Goal: Task Accomplishment & Management: Use online tool/utility

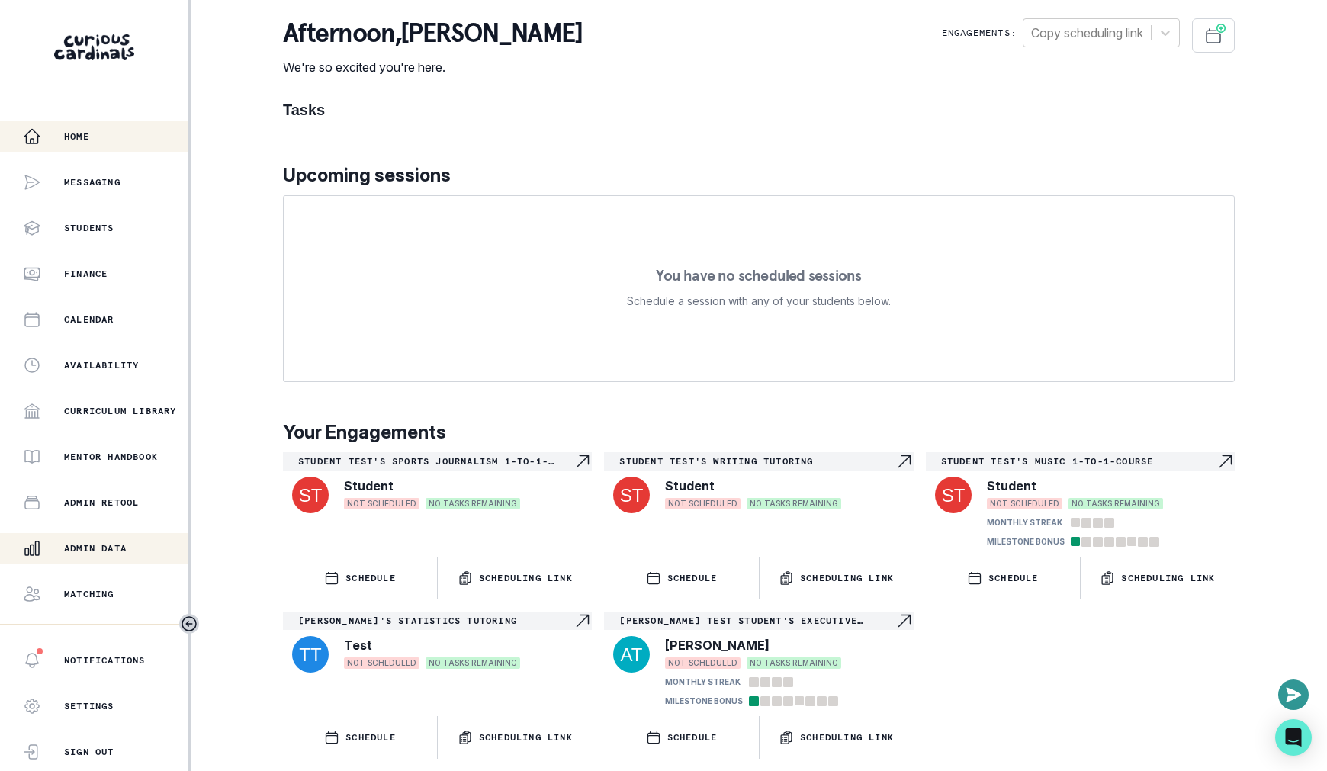
click at [130, 558] on button "Admin Data" at bounding box center [94, 548] width 188 height 31
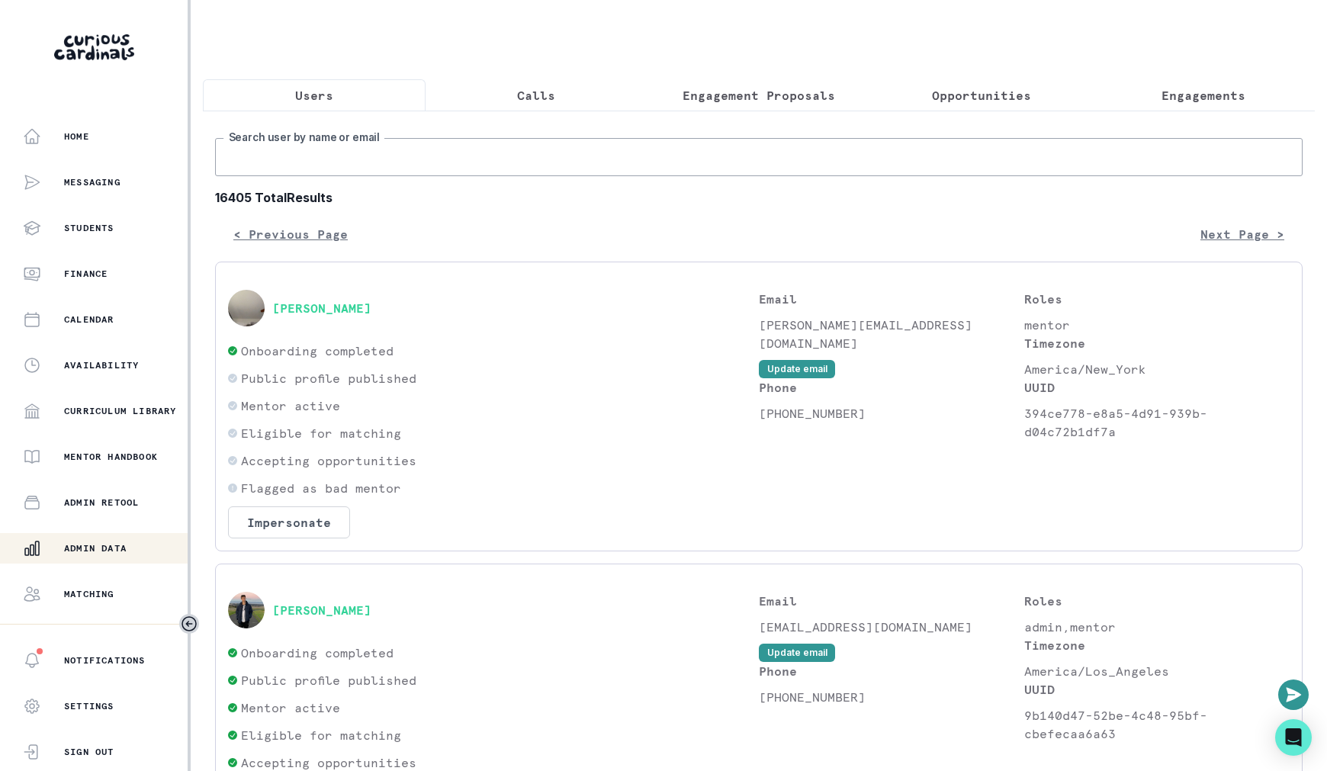
click at [469, 168] on input "Search user by name or email" at bounding box center [759, 157] width 1088 height 38
paste input "[PERSON_NAME]"
type input "[PERSON_NAME]"
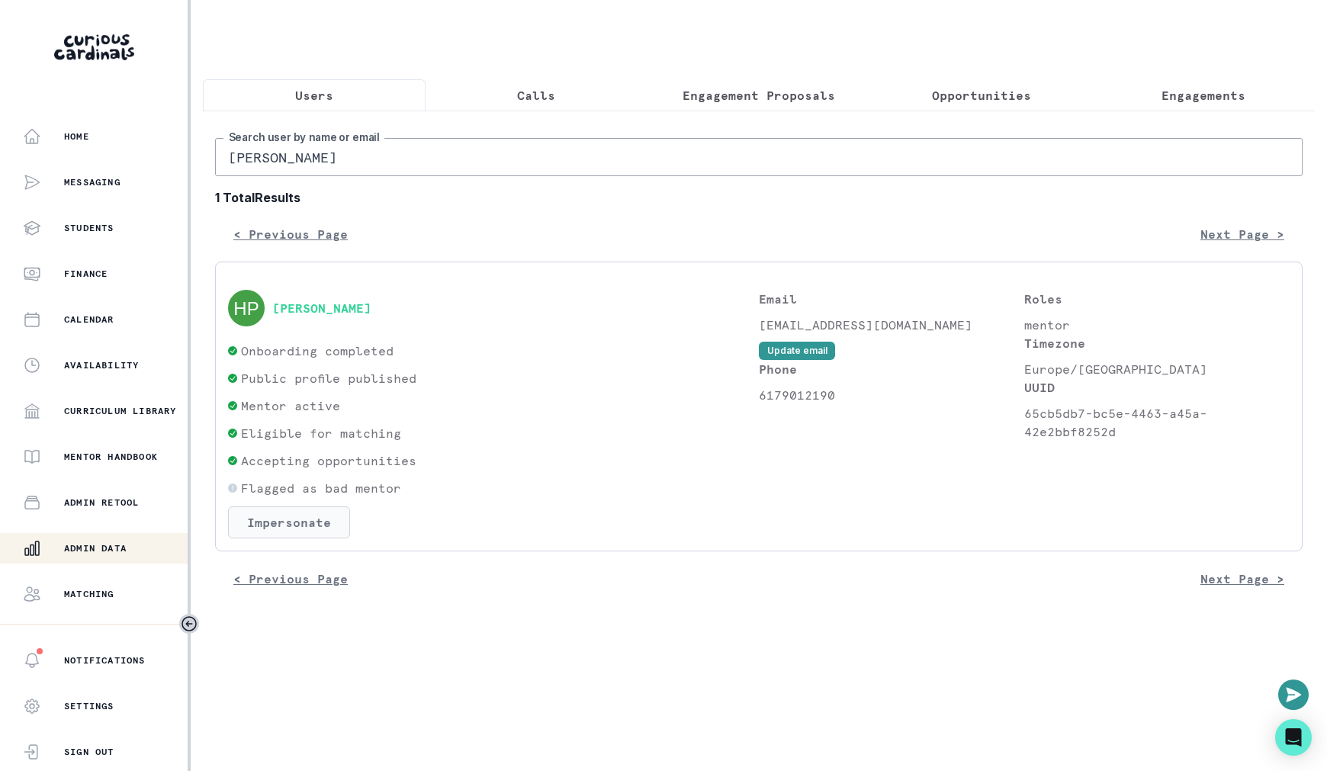
click at [303, 516] on button "Impersonate" at bounding box center [289, 522] width 122 height 32
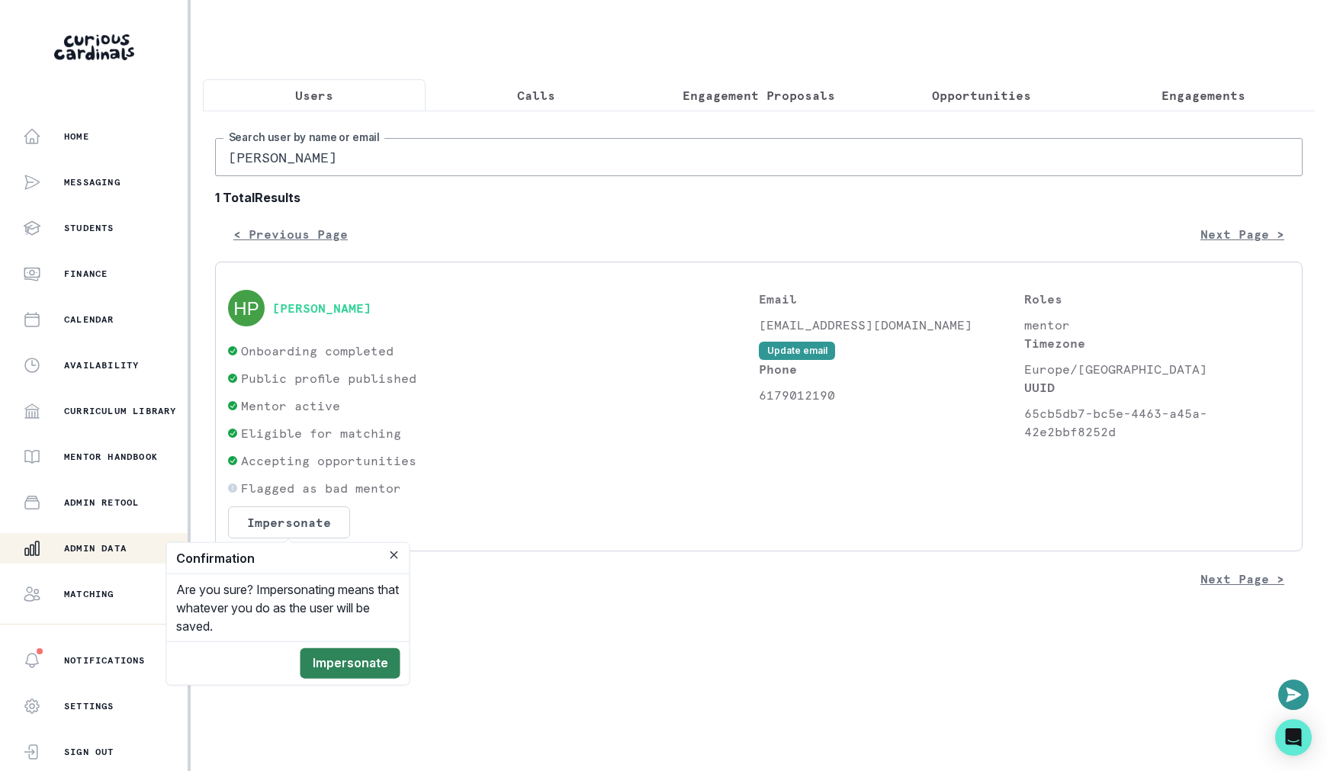
click at [362, 661] on button "Impersonate" at bounding box center [350, 663] width 100 height 31
